Goal: Task Accomplishment & Management: Use online tool/utility

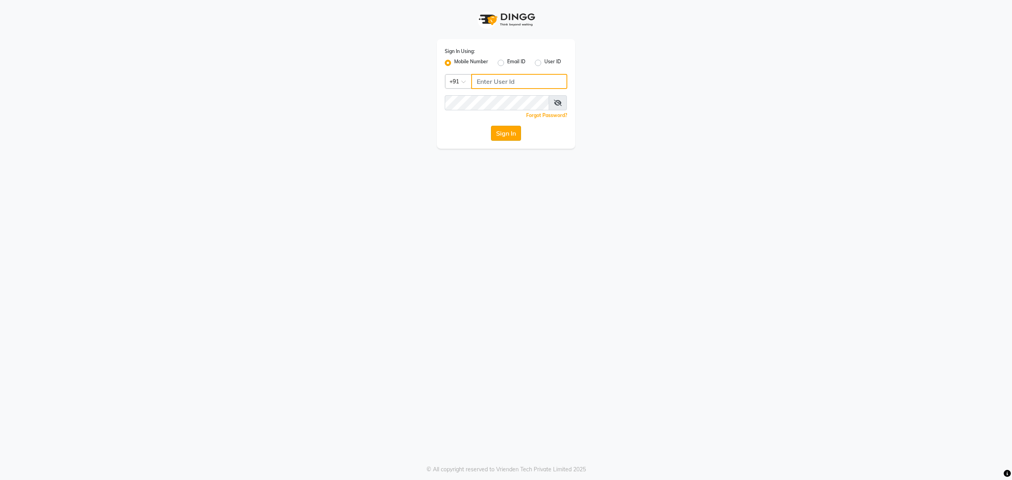
type input "8010688556"
click at [511, 132] on button "Sign In" at bounding box center [506, 133] width 30 height 15
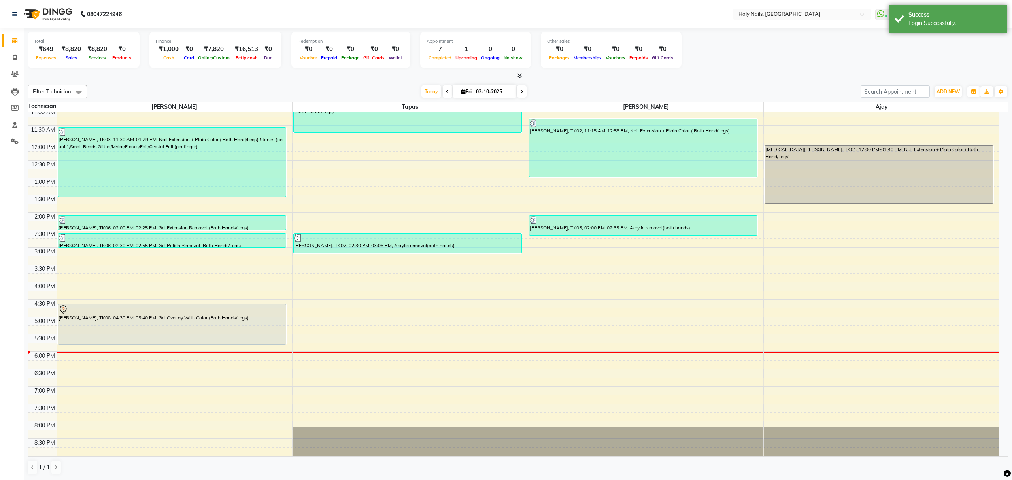
scroll to position [115, 0]
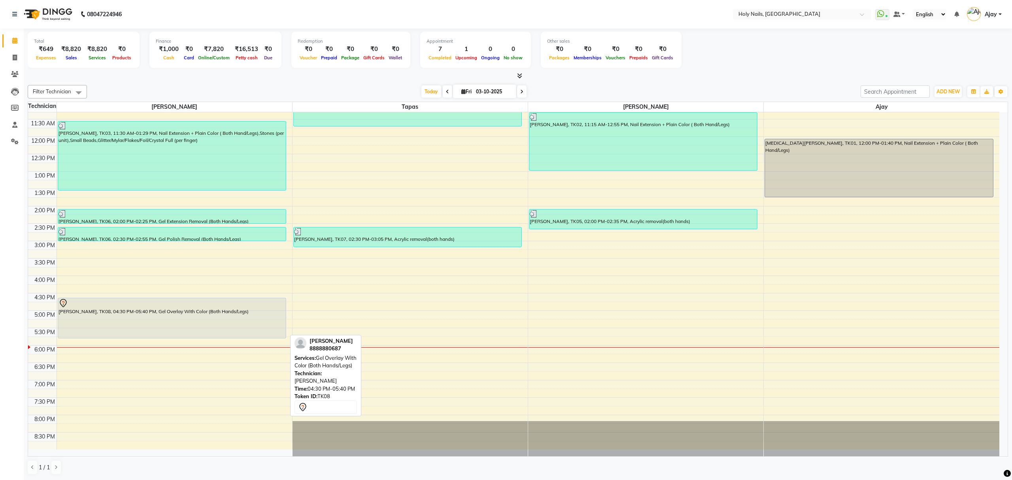
click at [223, 328] on div "[PERSON_NAME], TK08, 04:30 PM-05:40 PM, Gel Overlay With Color (Both Hands/Legs)" at bounding box center [172, 318] width 228 height 40
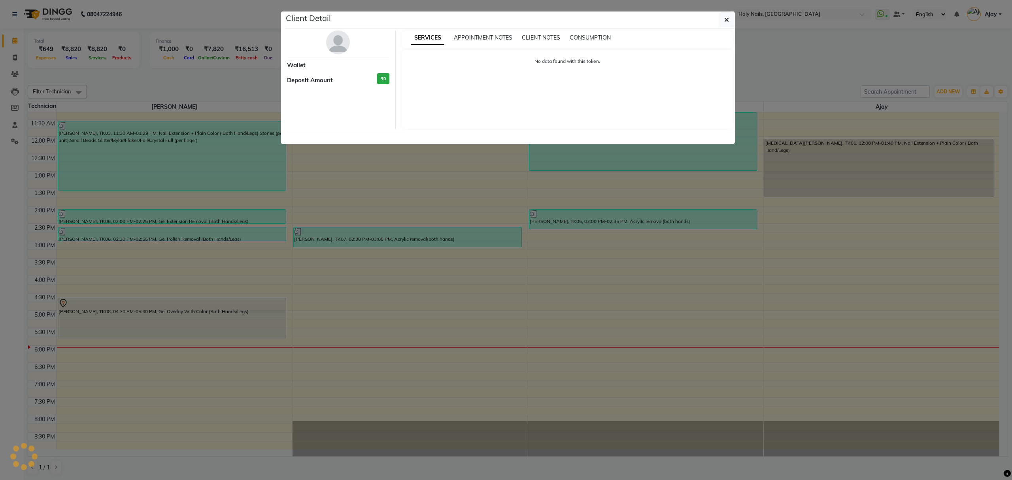
select select "7"
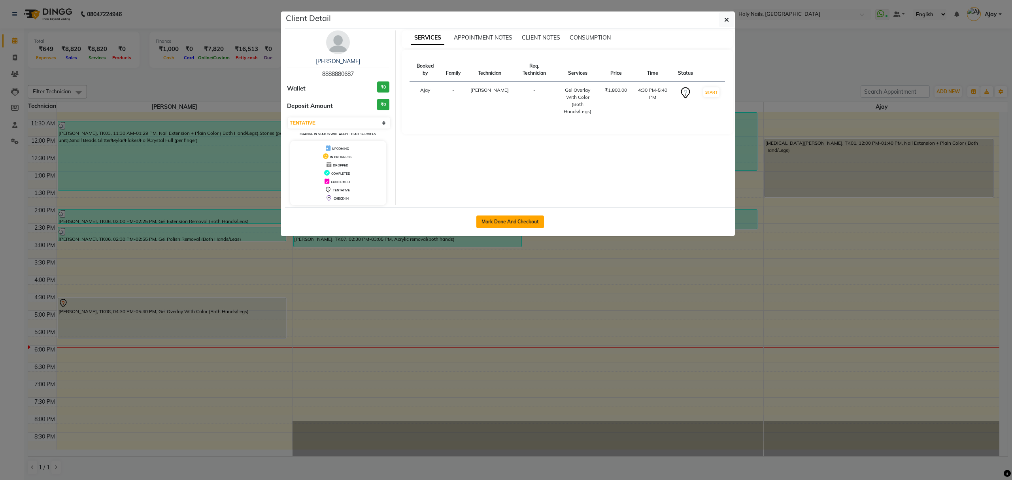
click at [526, 220] on button "Mark Done And Checkout" at bounding box center [510, 221] width 68 height 13
select select "6066"
select select "service"
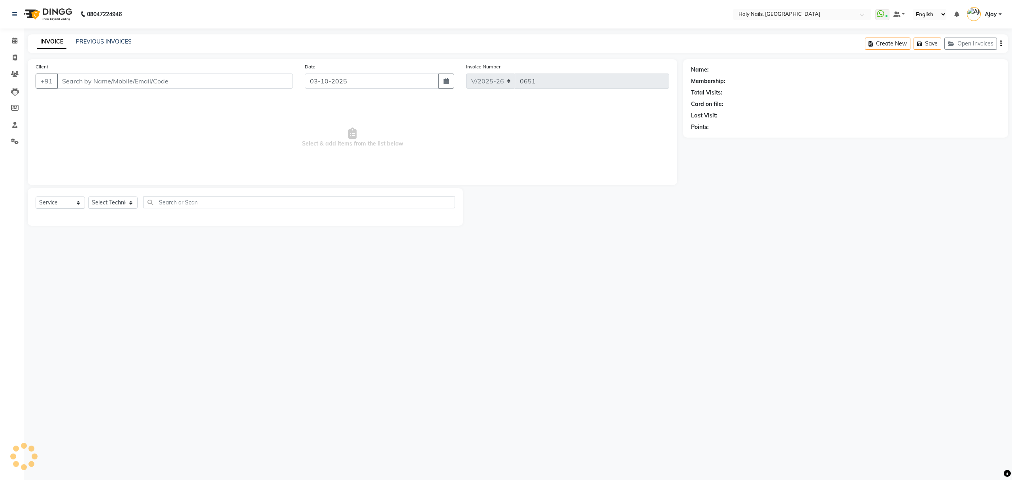
select select "3"
type input "88******87"
select select "43997"
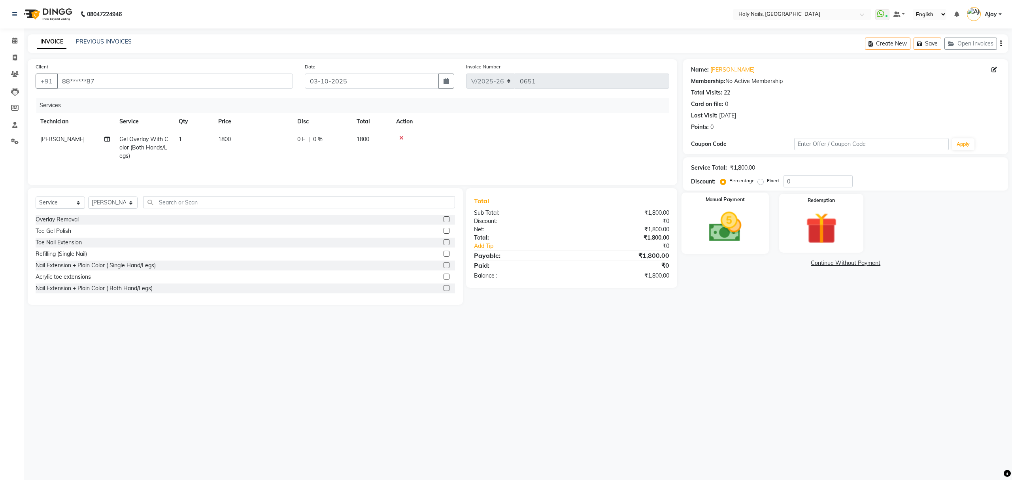
click at [735, 227] on img at bounding box center [724, 227] width 53 height 38
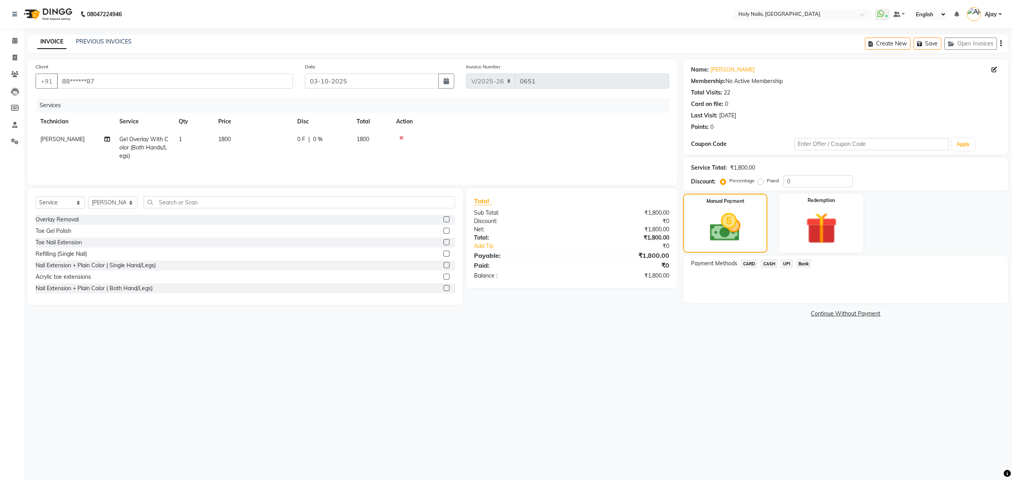
click at [786, 263] on span "UPI" at bounding box center [786, 263] width 12 height 9
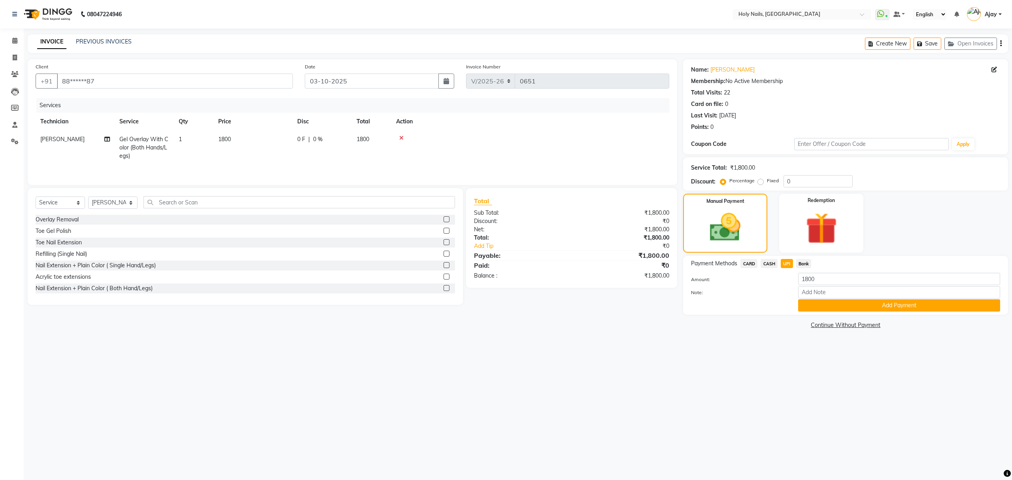
click at [767, 264] on span "CASH" at bounding box center [768, 263] width 17 height 9
click at [888, 309] on button "Add Payment" at bounding box center [899, 305] width 202 height 12
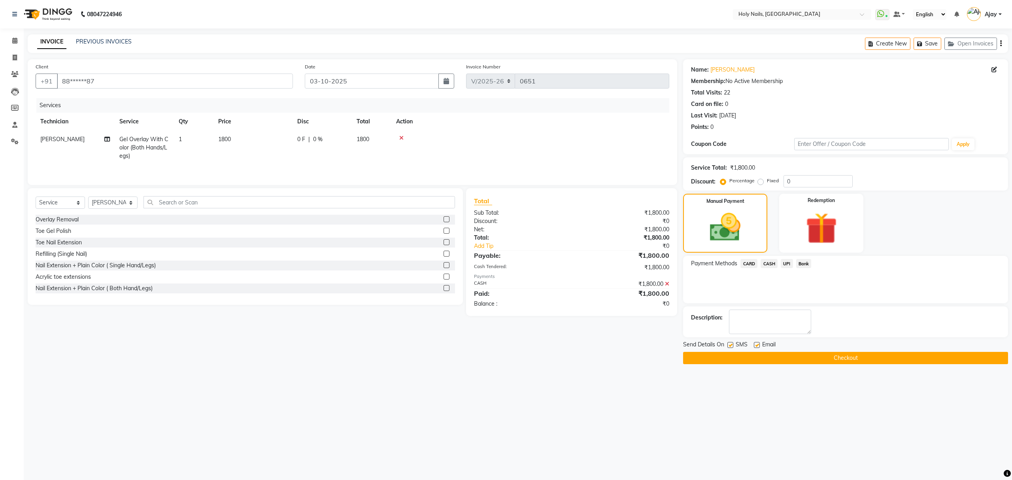
click at [860, 358] on button "Checkout" at bounding box center [845, 358] width 325 height 12
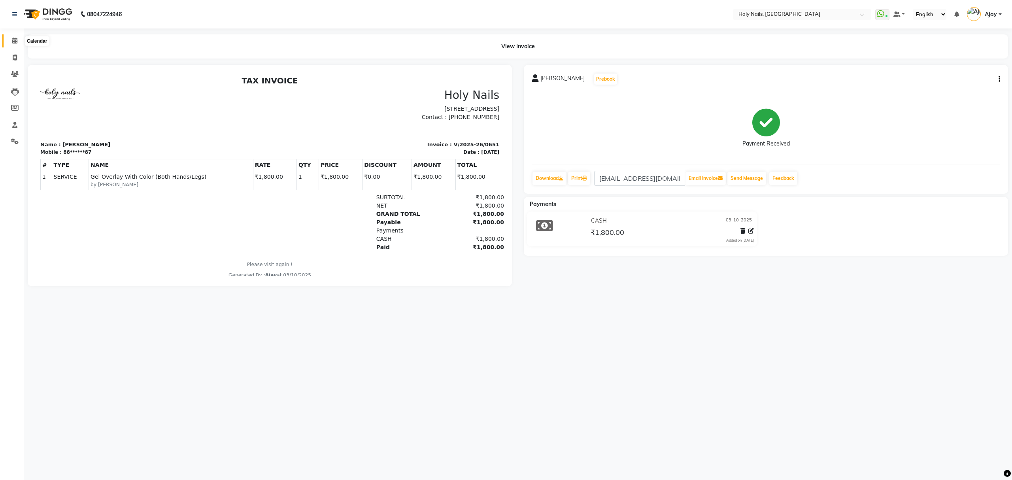
click at [14, 39] on icon at bounding box center [14, 41] width 5 height 6
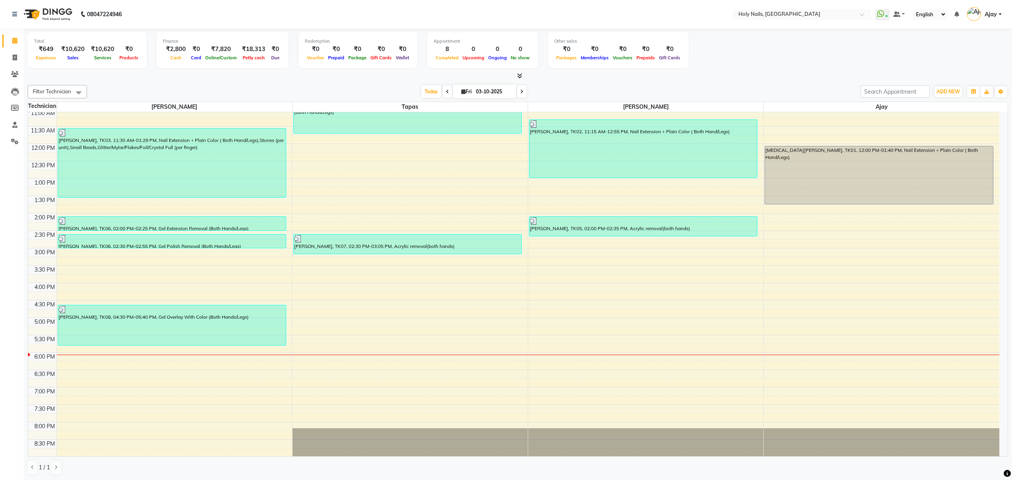
scroll to position [115, 0]
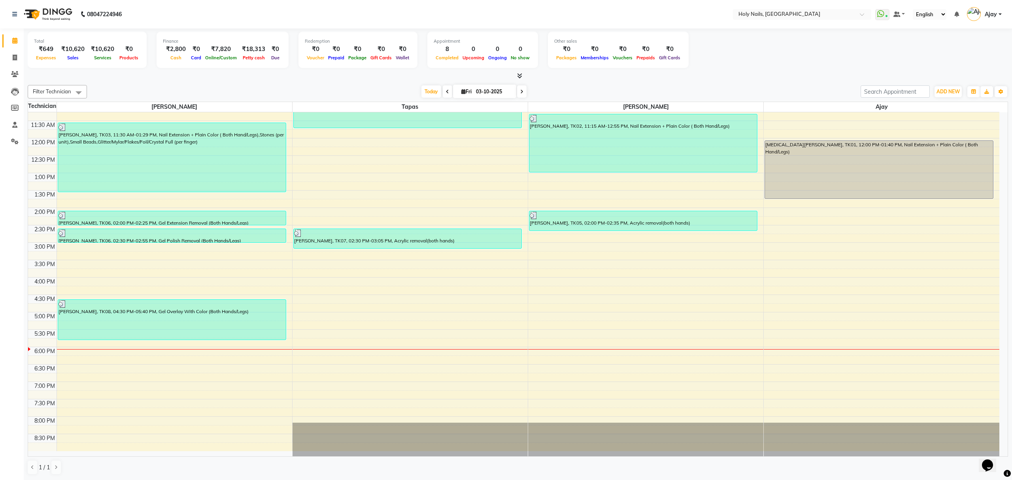
scroll to position [115, 0]
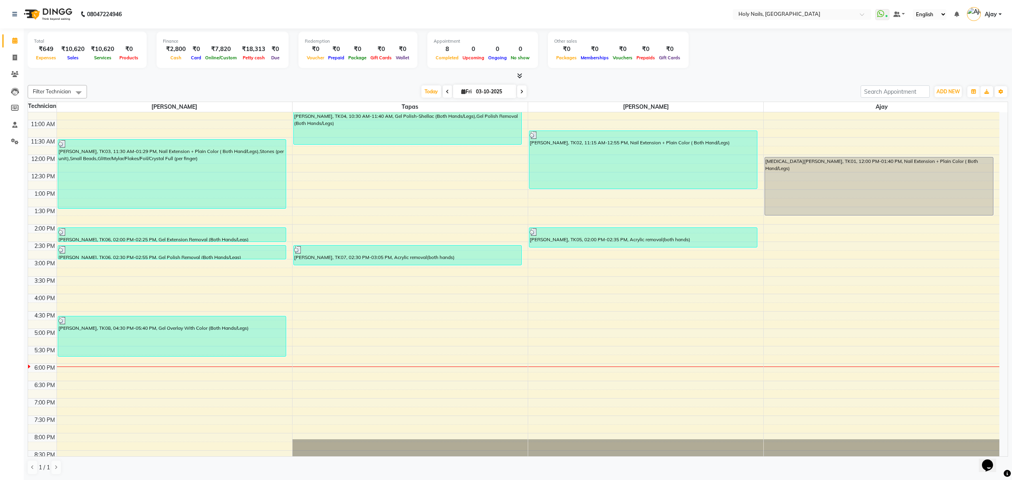
scroll to position [115, 0]
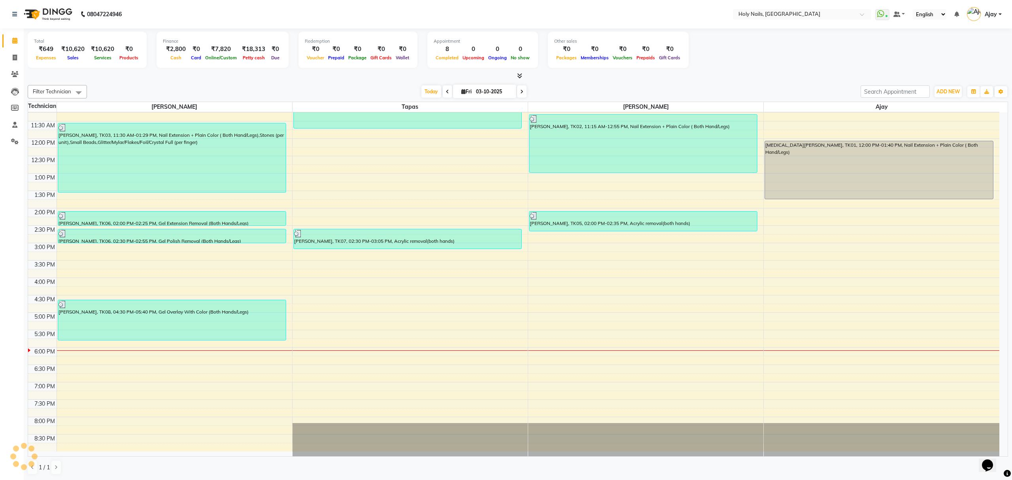
scroll to position [115, 0]
